Goal: Task Accomplishment & Management: Use online tool/utility

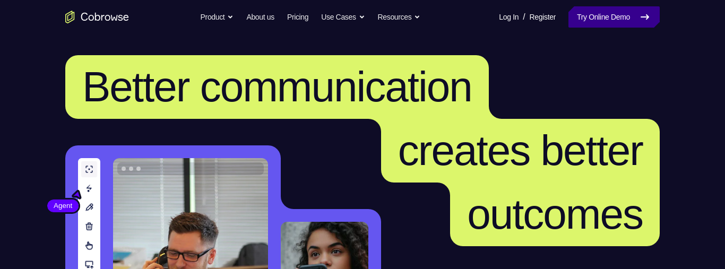
click at [628, 24] on link "Try Online Demo" at bounding box center [613, 16] width 91 height 21
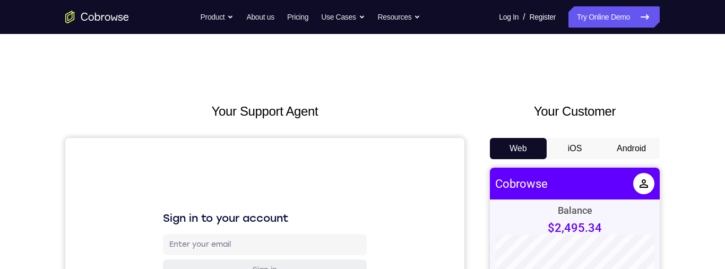
click at [641, 143] on button "Android" at bounding box center [631, 148] width 57 height 21
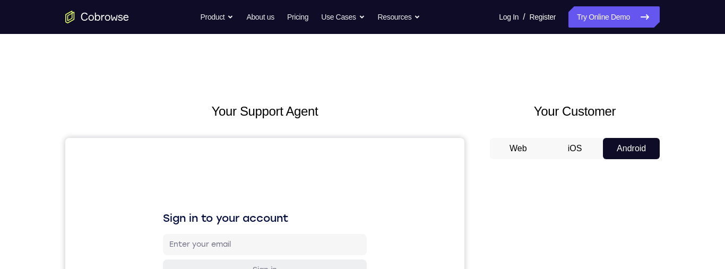
scroll to position [81, 0]
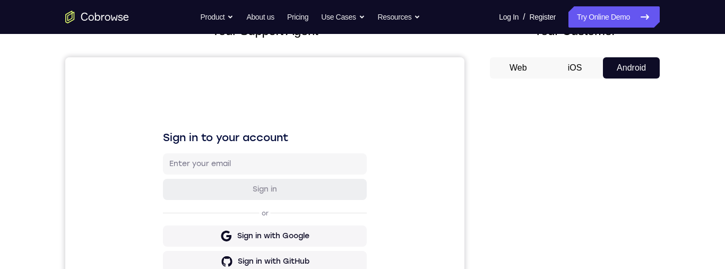
click at [572, 67] on button "iOS" at bounding box center [574, 67] width 57 height 21
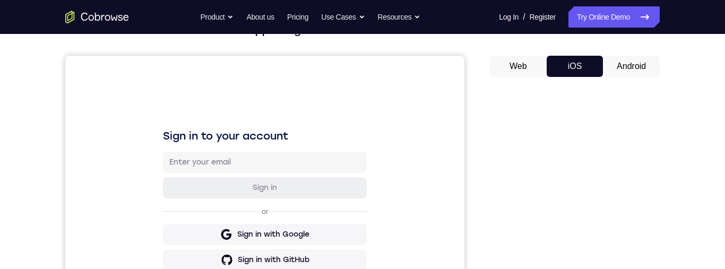
click at [526, 66] on button "Web" at bounding box center [518, 66] width 57 height 21
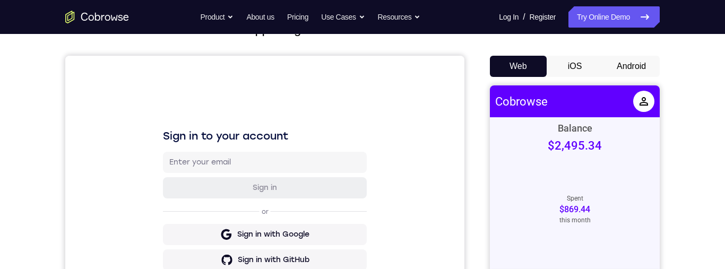
click at [579, 67] on button "iOS" at bounding box center [574, 66] width 57 height 21
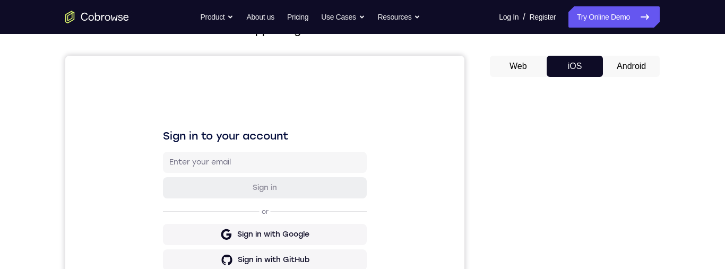
click at [624, 67] on button "Android" at bounding box center [631, 66] width 57 height 21
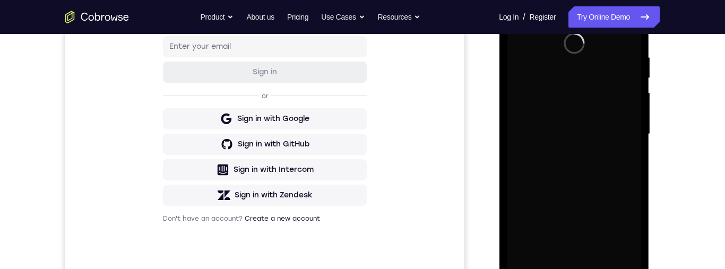
scroll to position [358, 0]
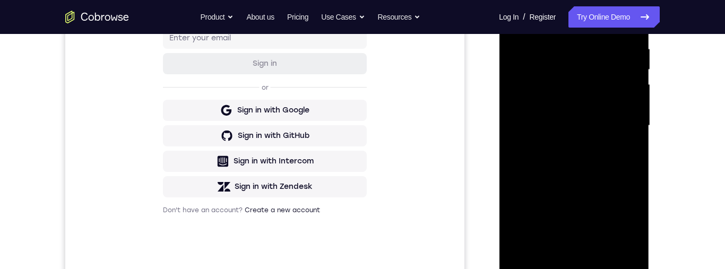
scroll to position [162, 0]
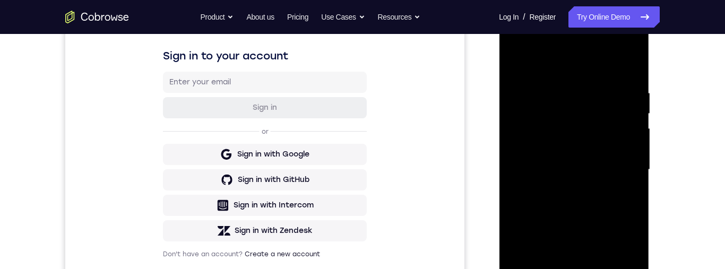
click at [602, 66] on div at bounding box center [574, 169] width 134 height 297
click at [622, 168] on div at bounding box center [574, 169] width 134 height 297
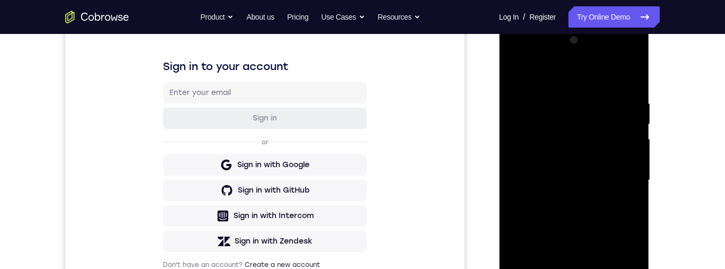
click at [617, 174] on div at bounding box center [574, 180] width 134 height 297
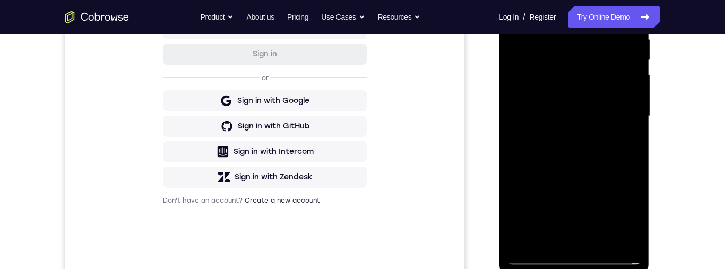
scroll to position [218, 0]
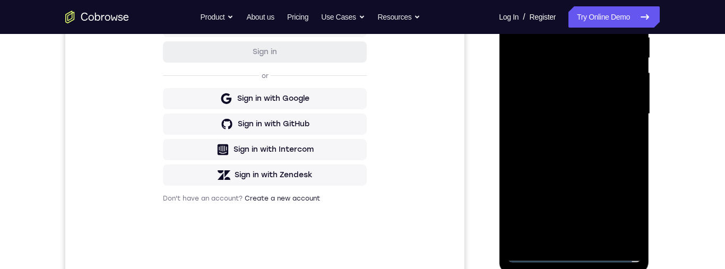
click at [556, 245] on div at bounding box center [574, 114] width 134 height 297
click at [561, 237] on div at bounding box center [574, 114] width 134 height 297
click at [570, 105] on div at bounding box center [574, 114] width 134 height 297
click at [550, 96] on div at bounding box center [574, 114] width 134 height 297
click at [570, 111] on div at bounding box center [574, 114] width 134 height 297
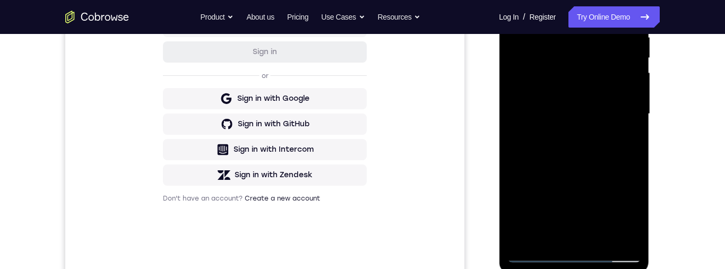
scroll to position [170, 0]
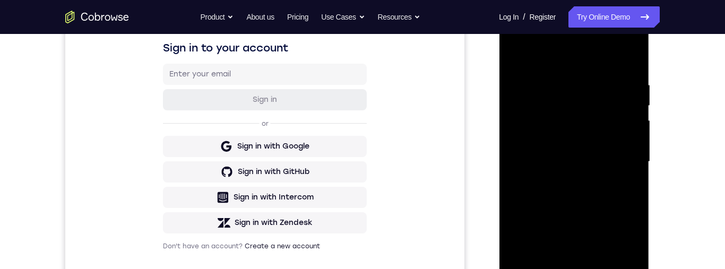
click at [578, 203] on div at bounding box center [574, 161] width 134 height 297
click at [598, 57] on div at bounding box center [574, 162] width 134 height 297
click at [575, 76] on div at bounding box center [574, 162] width 134 height 297
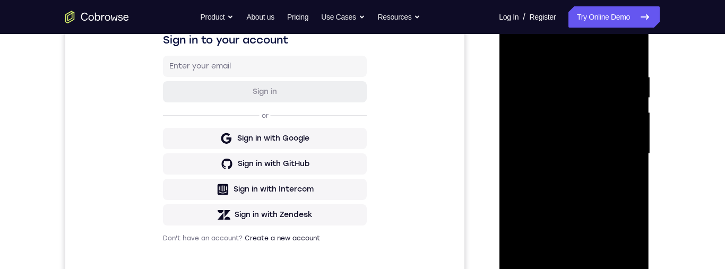
scroll to position [133, 0]
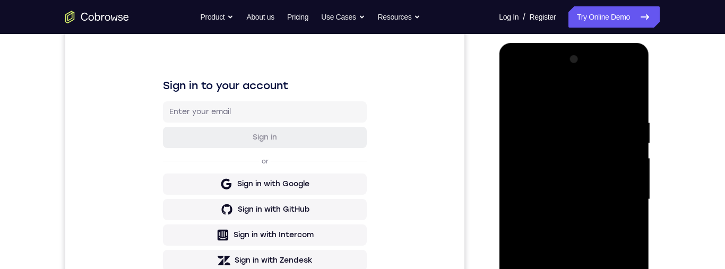
click at [556, 119] on div at bounding box center [574, 199] width 134 height 297
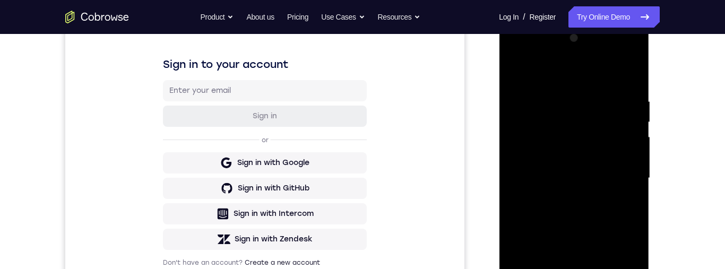
scroll to position [178, 0]
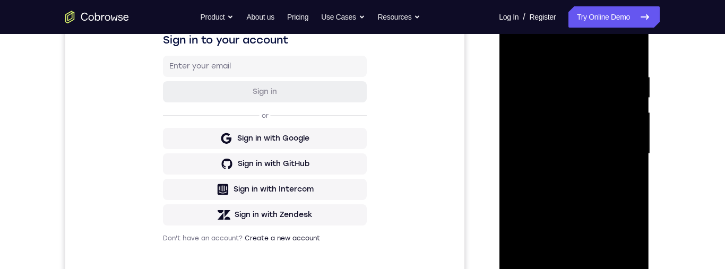
click at [628, 199] on div at bounding box center [574, 153] width 134 height 297
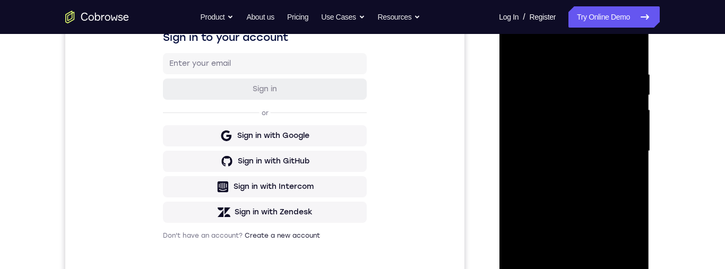
click at [623, 184] on div at bounding box center [574, 151] width 134 height 297
click at [621, 182] on div at bounding box center [574, 151] width 134 height 297
click at [623, 180] on div at bounding box center [574, 151] width 134 height 297
click at [622, 182] on div at bounding box center [574, 151] width 134 height 297
click at [622, 186] on div at bounding box center [574, 151] width 134 height 297
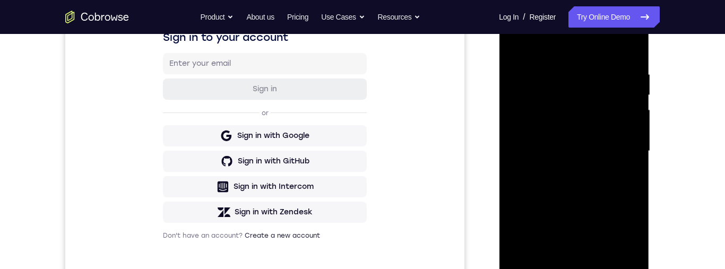
click at [622, 184] on div at bounding box center [574, 151] width 134 height 297
click at [603, 50] on div at bounding box center [574, 151] width 134 height 297
click at [598, 168] on div at bounding box center [574, 151] width 134 height 297
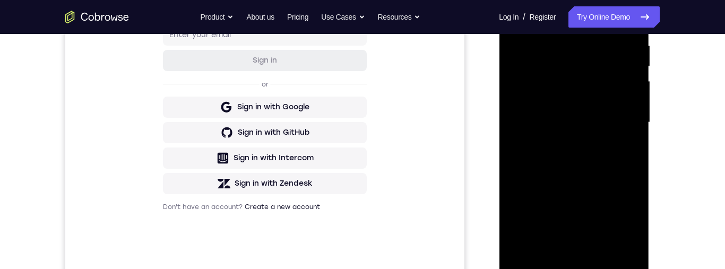
scroll to position [195, 0]
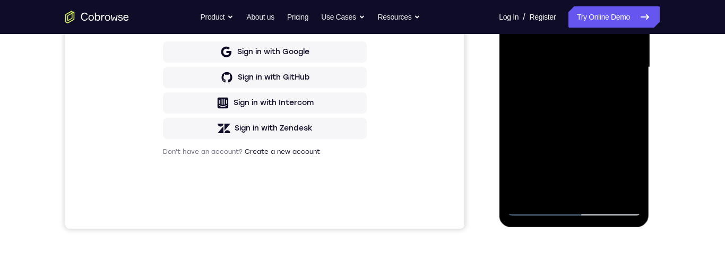
click at [609, 145] on div at bounding box center [574, 67] width 134 height 297
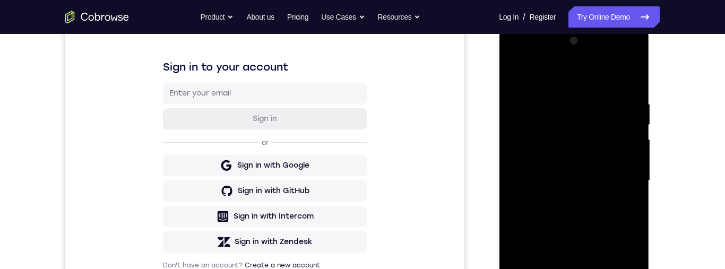
scroll to position [147, 0]
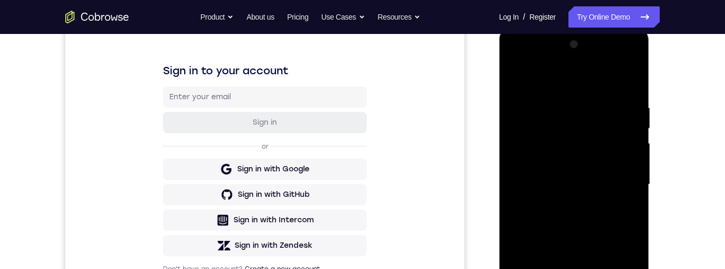
click at [621, 219] on div at bounding box center [574, 184] width 134 height 297
click at [622, 213] on div at bounding box center [574, 184] width 134 height 297
click at [622, 216] on div at bounding box center [574, 184] width 134 height 297
click at [623, 212] on div at bounding box center [574, 184] width 134 height 297
click at [621, 214] on div at bounding box center [574, 184] width 134 height 297
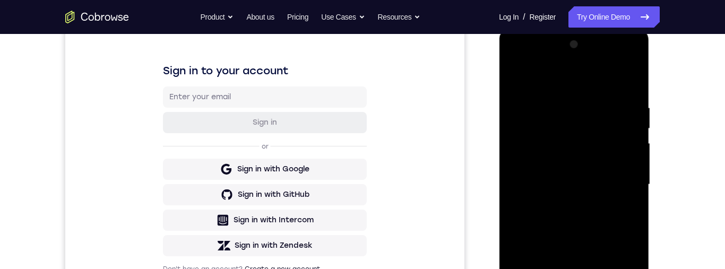
click at [624, 208] on div at bounding box center [574, 184] width 134 height 297
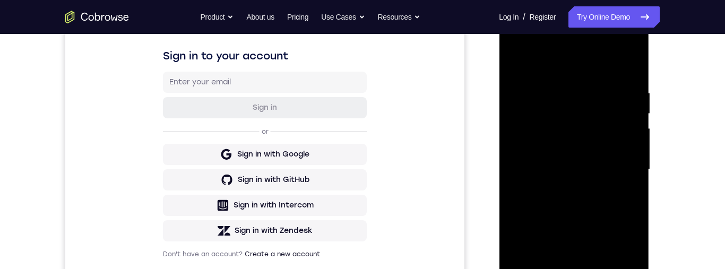
scroll to position [161, 0]
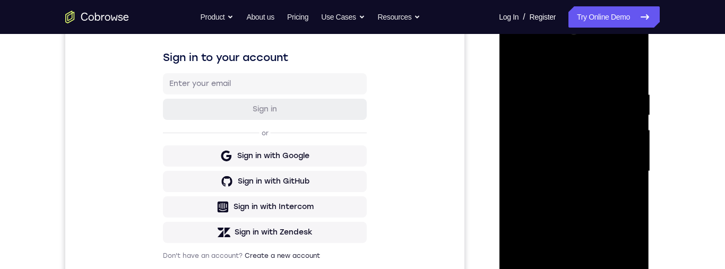
click at [633, 66] on div at bounding box center [574, 171] width 134 height 297
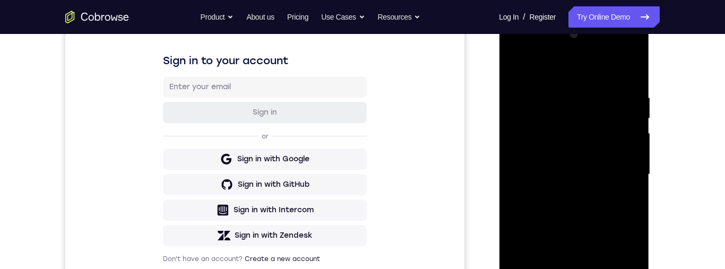
click at [518, 68] on div at bounding box center [574, 174] width 134 height 297
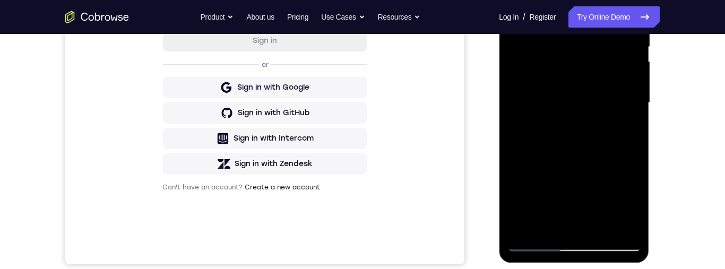
scroll to position [237, 0]
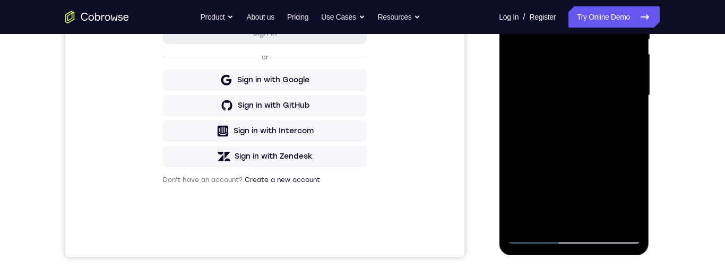
click at [624, 222] on div at bounding box center [574, 95] width 134 height 297
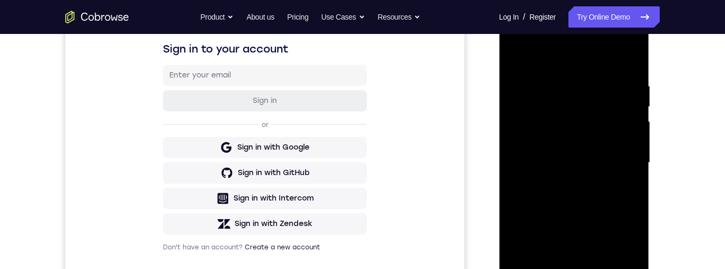
scroll to position [211, 0]
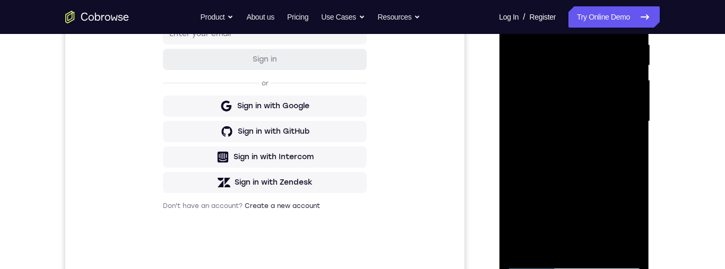
click at [603, 247] on div at bounding box center [574, 121] width 134 height 297
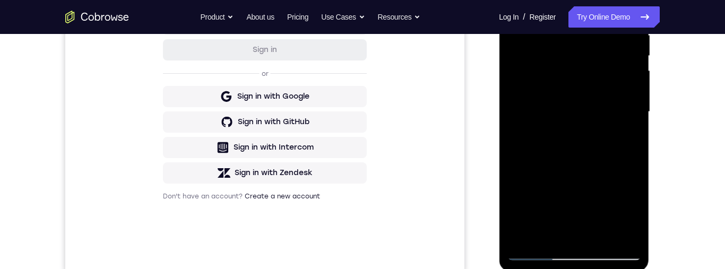
click at [604, 153] on div at bounding box center [574, 111] width 134 height 297
click at [620, 133] on div at bounding box center [574, 111] width 134 height 297
click at [648, 135] on div at bounding box center [574, 113] width 150 height 316
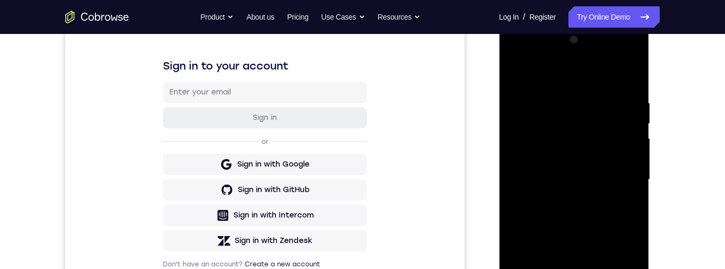
click at [595, 88] on div at bounding box center [574, 179] width 134 height 297
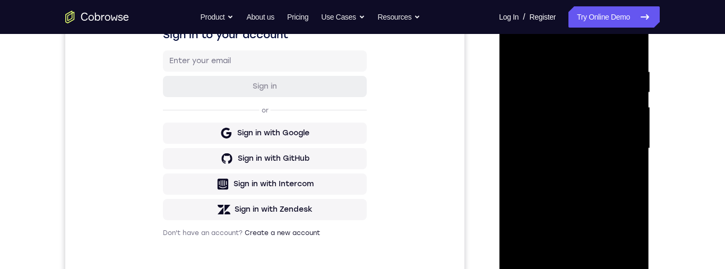
scroll to position [186, 0]
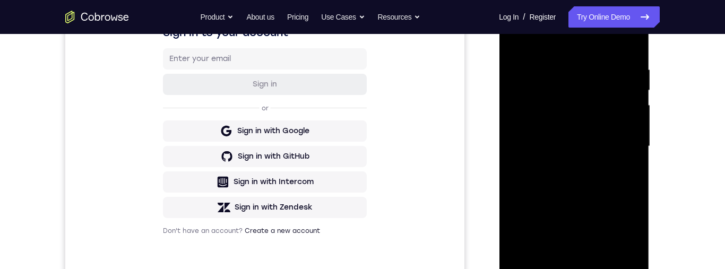
click at [613, 122] on div at bounding box center [574, 146] width 134 height 297
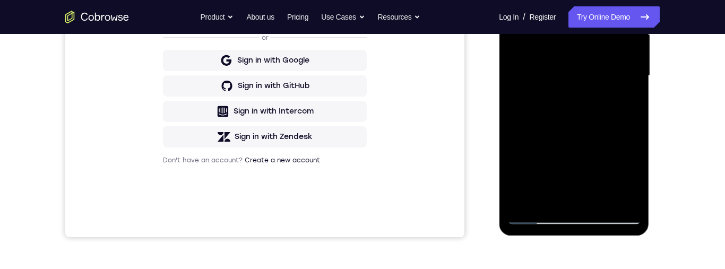
click at [567, 196] on div at bounding box center [574, 75] width 134 height 297
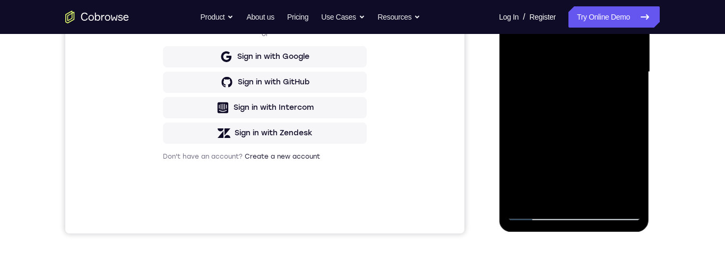
click at [621, 92] on div at bounding box center [574, 72] width 134 height 297
click at [622, 96] on div at bounding box center [574, 72] width 134 height 297
click at [622, 97] on div at bounding box center [574, 72] width 134 height 297
click at [625, 99] on div at bounding box center [574, 72] width 134 height 297
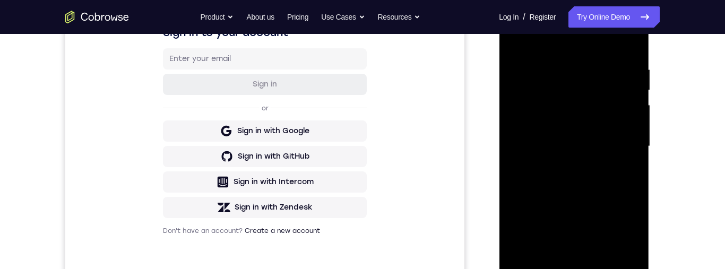
scroll to position [143, 0]
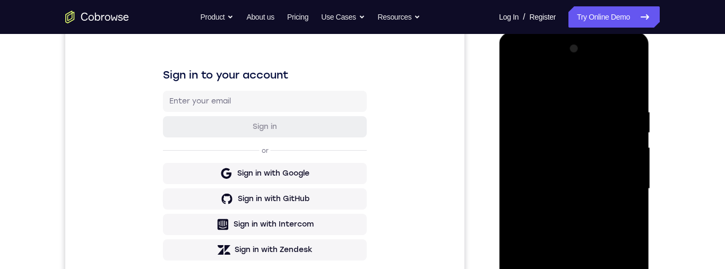
click at [518, 86] on div at bounding box center [574, 188] width 134 height 297
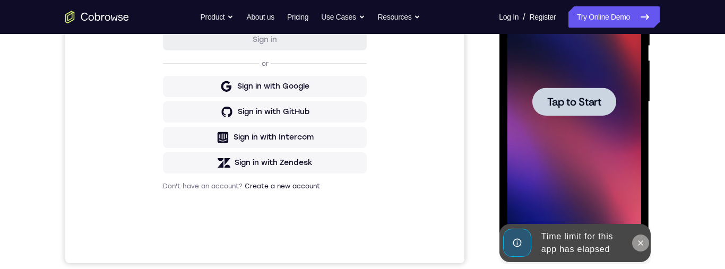
click at [640, 243] on icon at bounding box center [640, 242] width 5 height 5
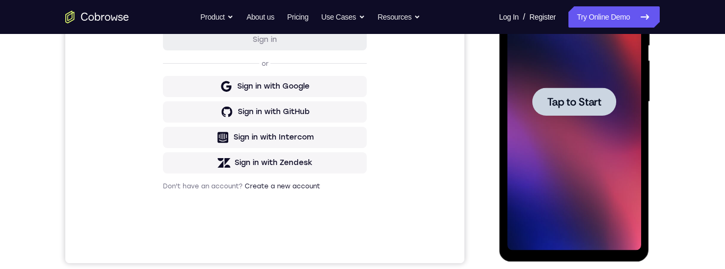
scroll to position [0, 0]
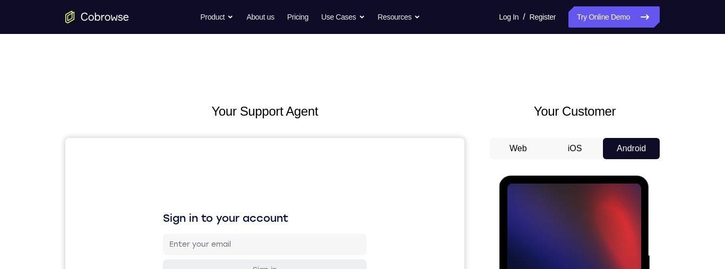
click at [583, 153] on button "iOS" at bounding box center [574, 148] width 57 height 21
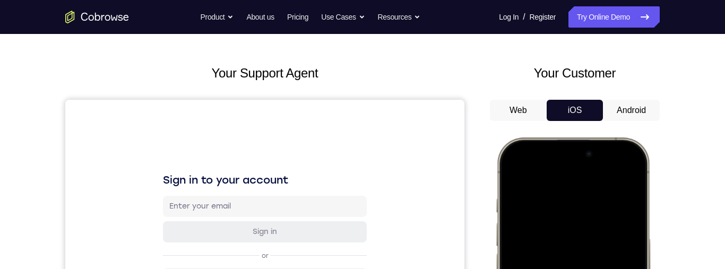
scroll to position [166, 0]
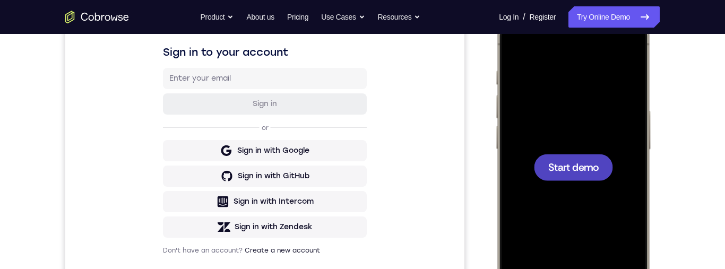
click at [597, 169] on span "Start demo" at bounding box center [573, 167] width 50 height 10
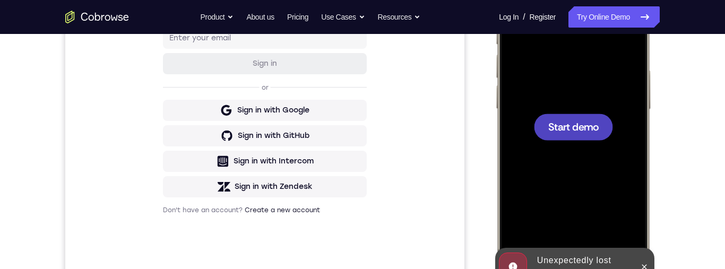
scroll to position [179, 0]
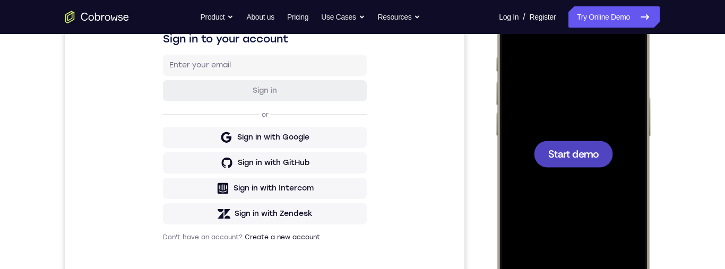
click at [595, 155] on span "Start demo" at bounding box center [573, 154] width 50 height 10
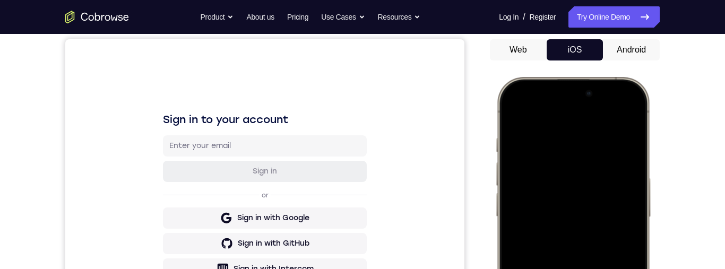
scroll to position [102, 0]
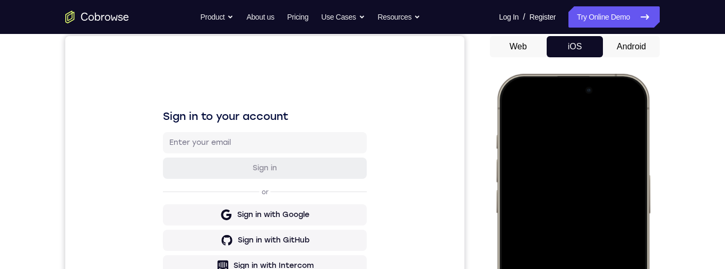
click at [571, 117] on div at bounding box center [573, 231] width 140 height 303
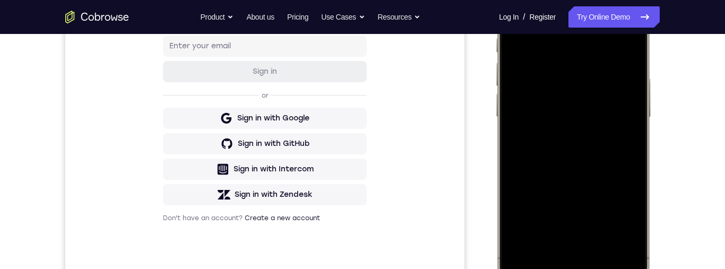
scroll to position [232, 0]
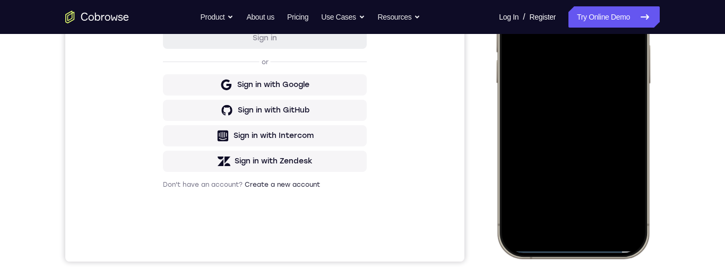
click at [576, 139] on div at bounding box center [573, 101] width 140 height 303
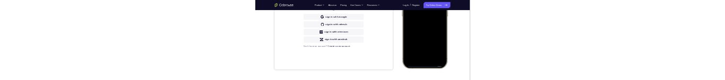
scroll to position [0, 0]
